Goal: Transaction & Acquisition: Purchase product/service

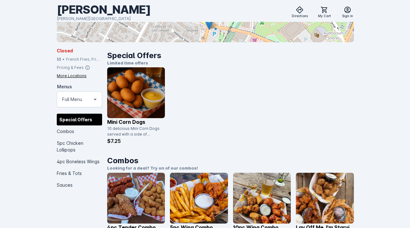
scroll to position [190, 0]
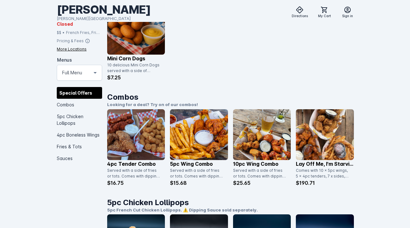
click at [265, 141] on img at bounding box center [262, 134] width 58 height 51
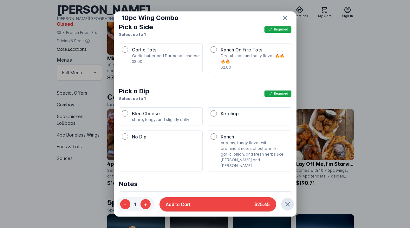
scroll to position [45, 0]
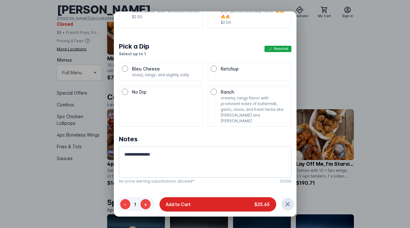
click at [235, 203] on button "Add to Cart $25.65" at bounding box center [218, 204] width 117 height 14
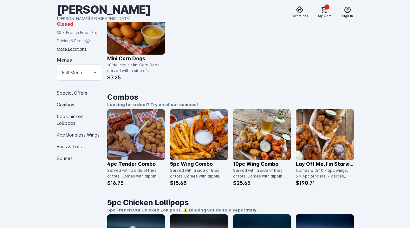
scroll to position [190, 0]
click at [324, 10] on icon at bounding box center [325, 10] width 8 height 8
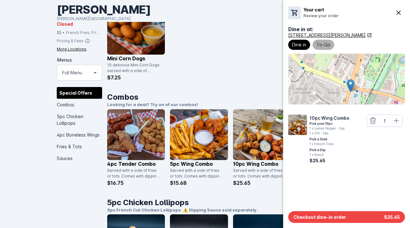
click at [327, 47] on span "To-Go" at bounding box center [324, 45] width 14 height 8
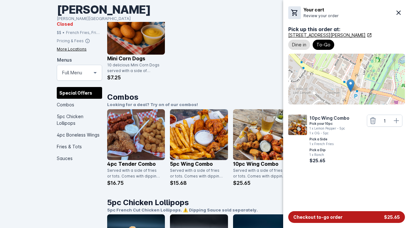
click at [337, 216] on span "Checkout to-go order" at bounding box center [317, 216] width 49 height 7
